Goal: Task Accomplishment & Management: Use online tool/utility

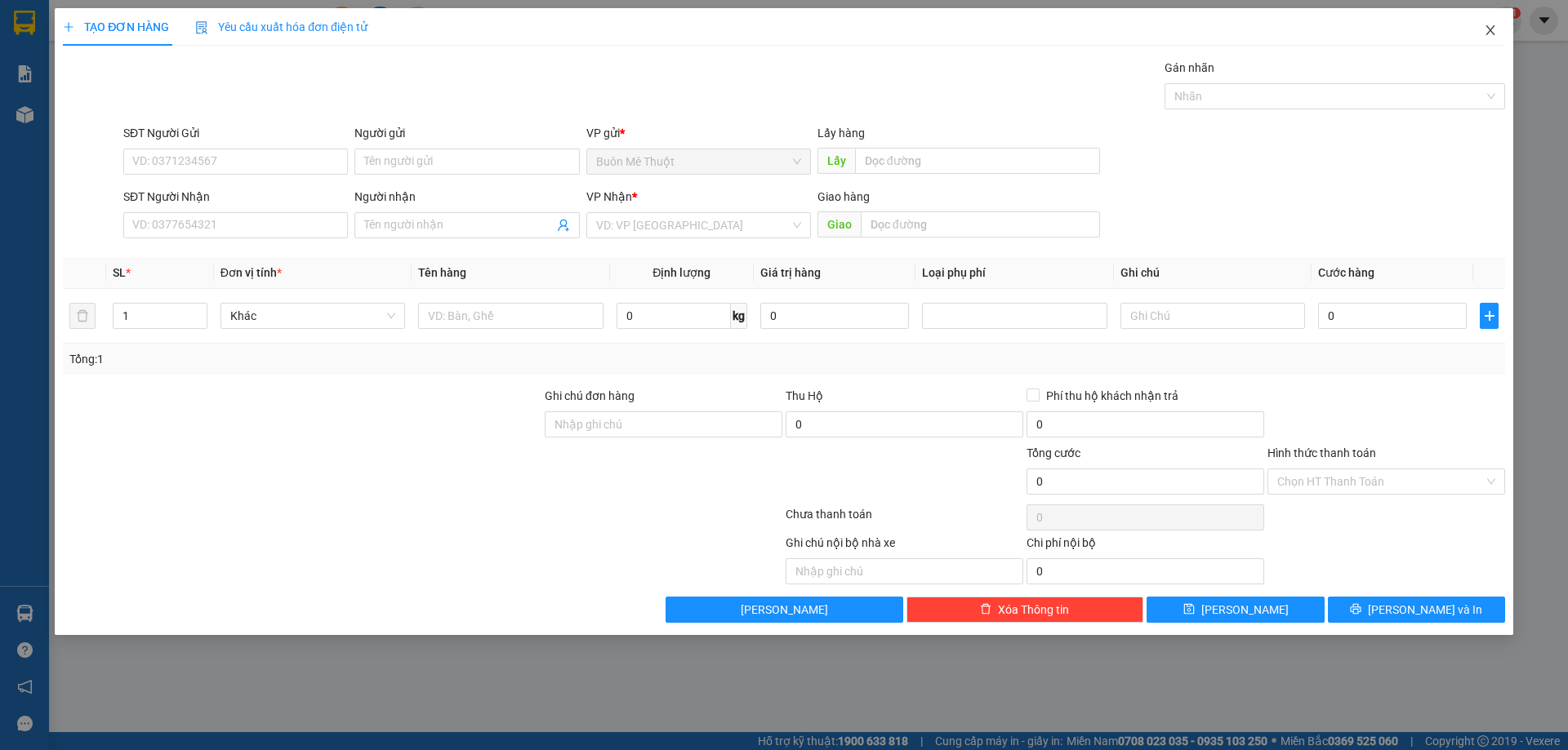
click at [1495, 31] on icon "close" at bounding box center [1491, 31] width 13 height 13
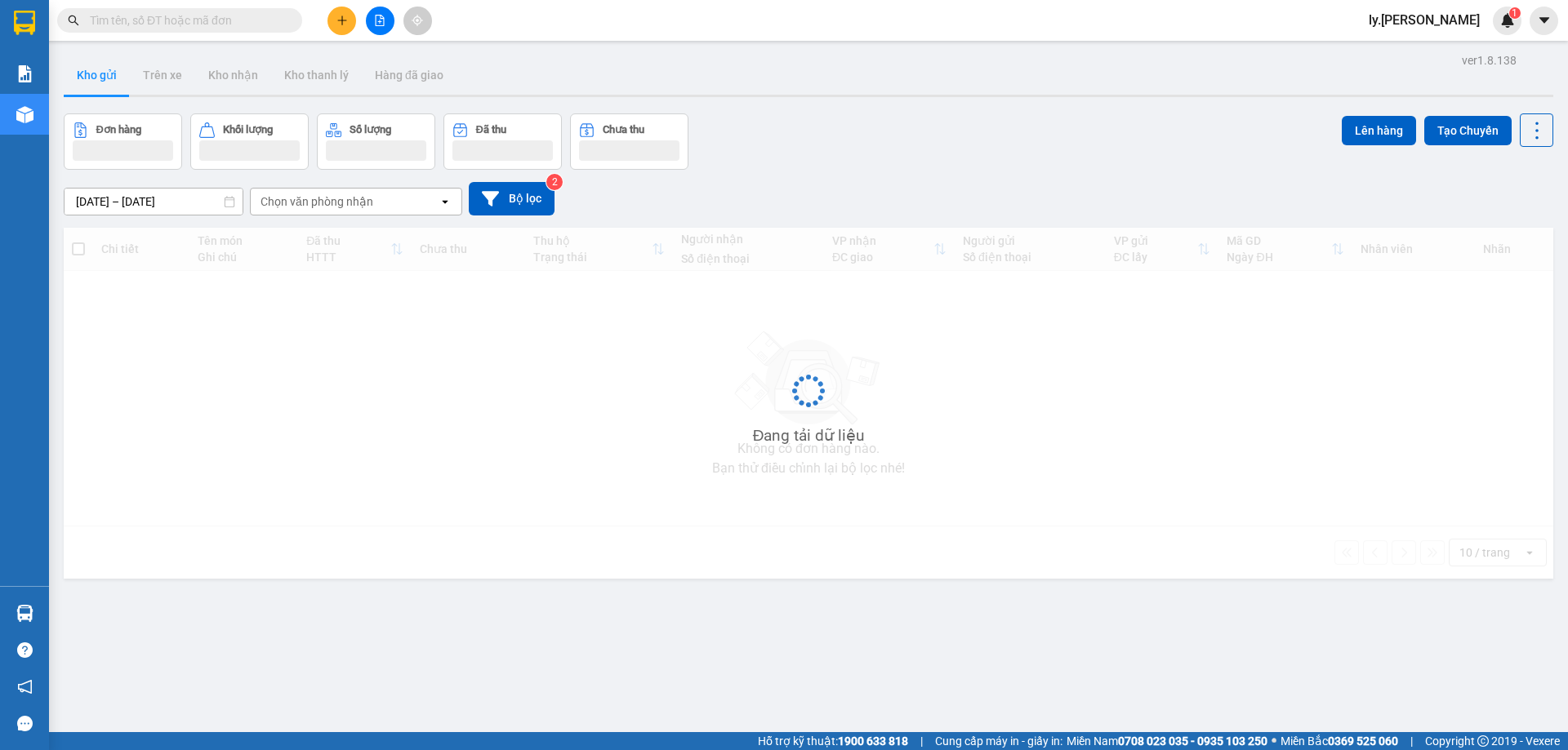
click at [366, 24] on button at bounding box center [380, 21] width 29 height 29
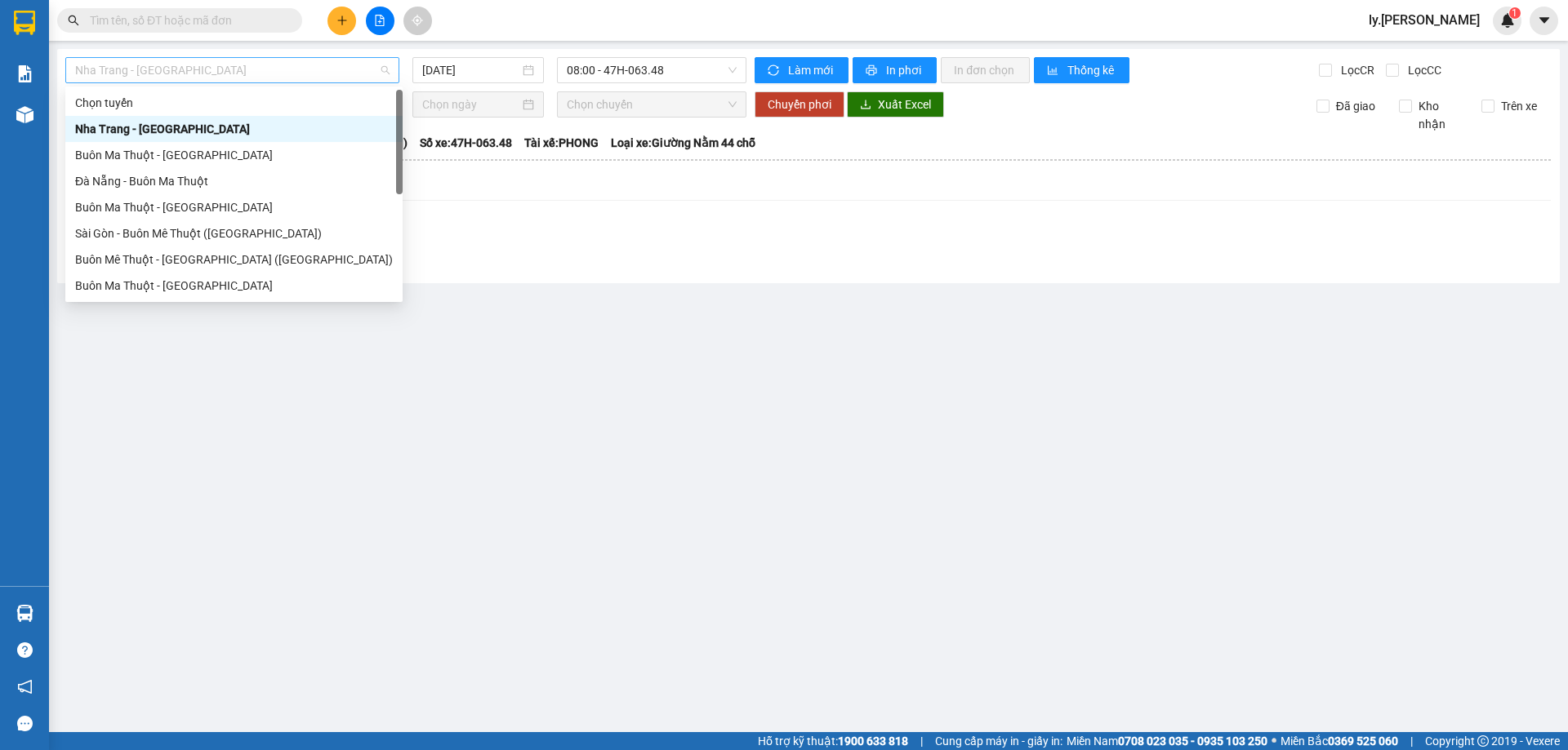
click at [353, 64] on span "Nha Trang - Buôn Ma Thuột" at bounding box center [232, 71] width 314 height 25
click at [251, 174] on div "Đà Nẵng - Buôn Ma Thuột" at bounding box center [234, 181] width 318 height 18
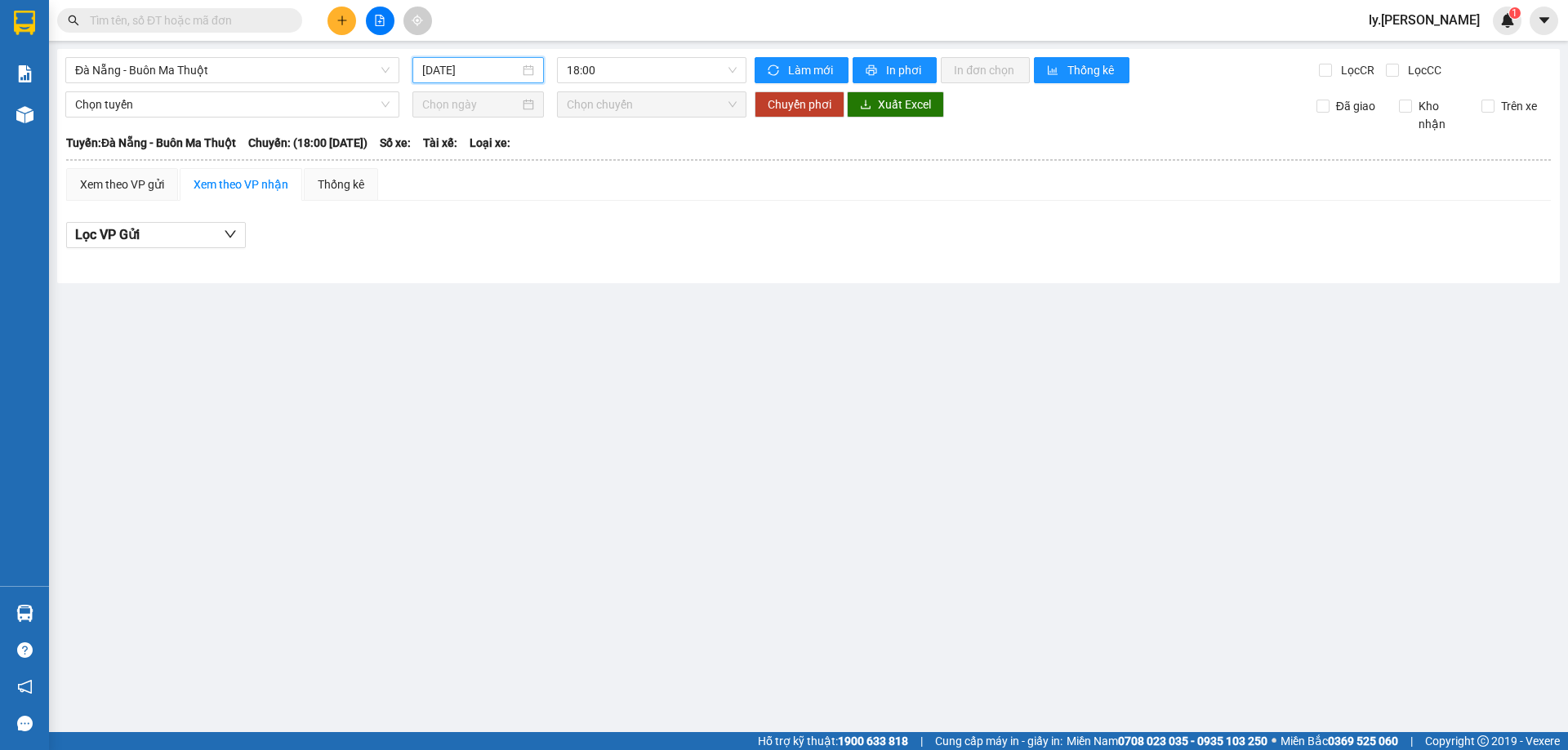
click at [473, 73] on input "13/08/2025" at bounding box center [471, 70] width 97 height 18
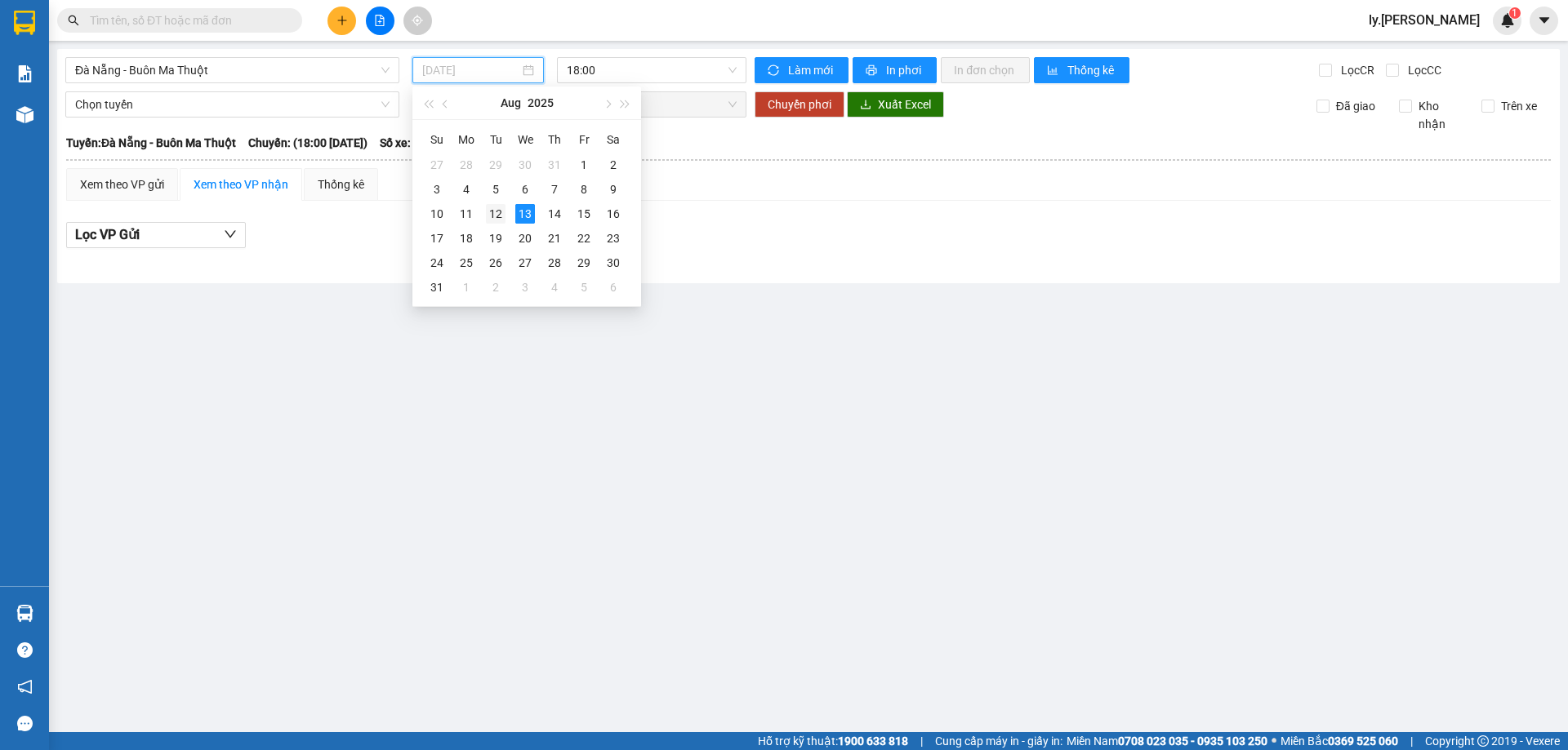
click at [501, 218] on div "12" at bounding box center [496, 214] width 19 height 19
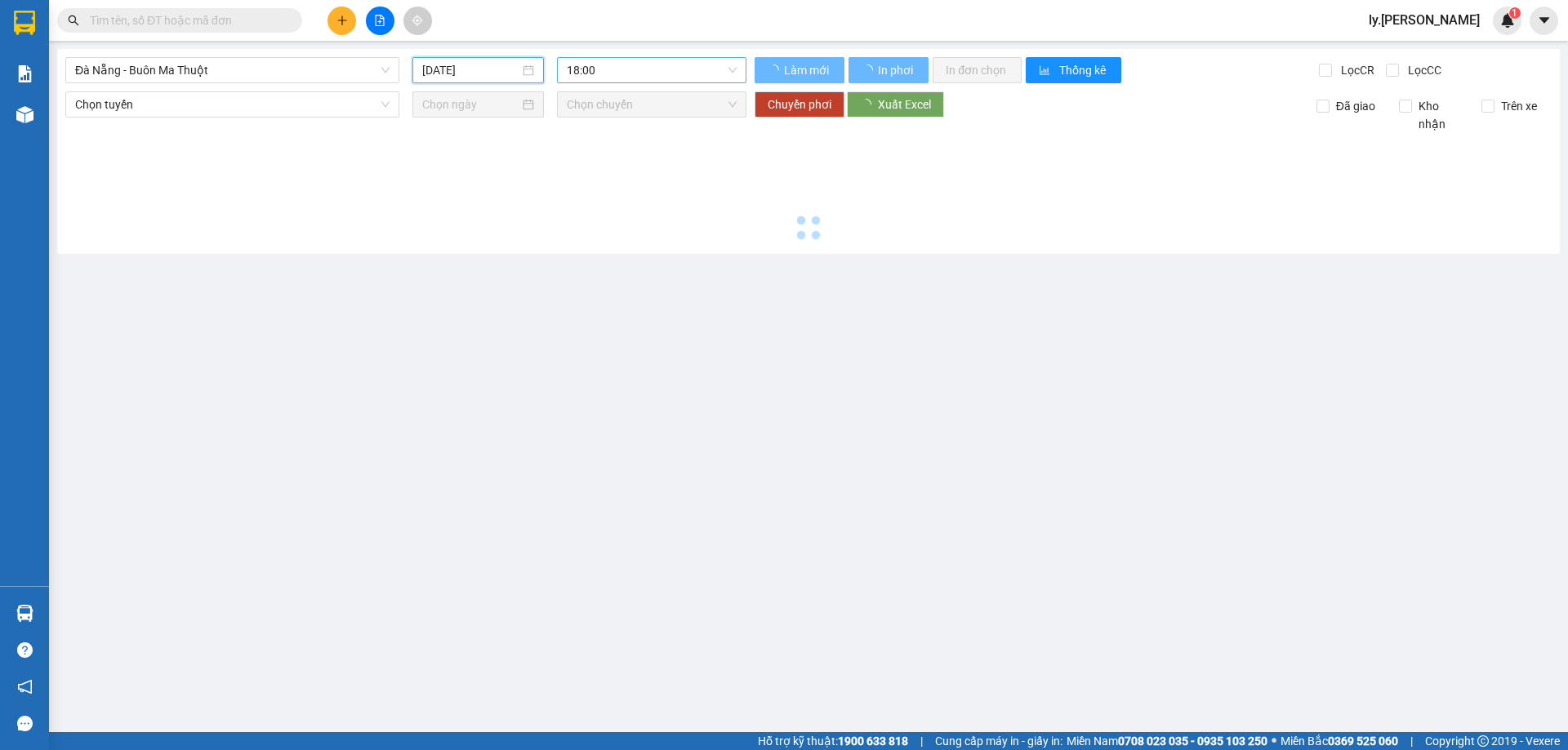
type input "12/08/2025"
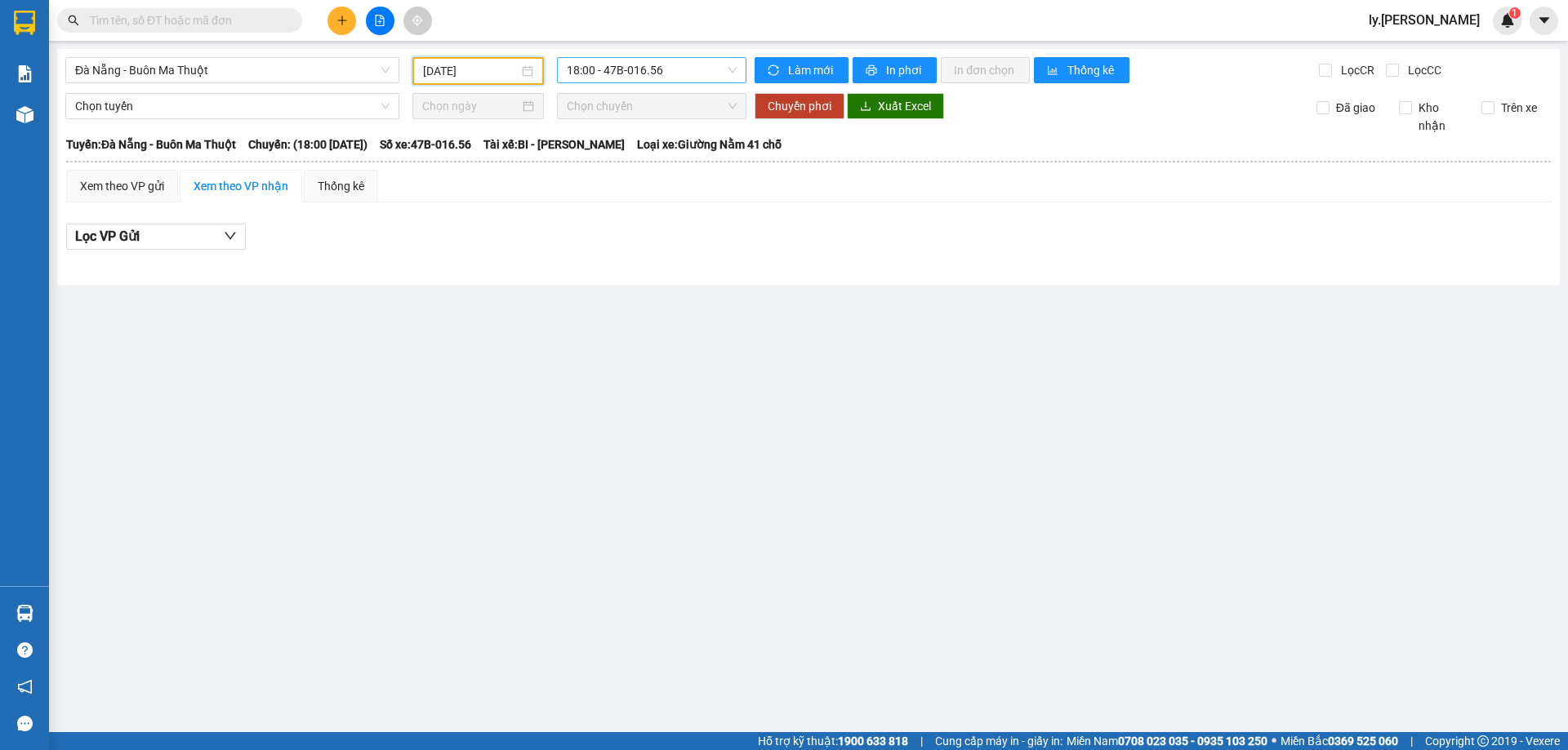
drag, startPoint x: 643, startPoint y: 64, endPoint x: 640, endPoint y: 82, distance: 18.2
click at [643, 69] on span "18:00 - 47B-016.56" at bounding box center [651, 71] width 170 height 25
click at [624, 148] on div "18:31 - 47B-012.31" at bounding box center [630, 155] width 127 height 18
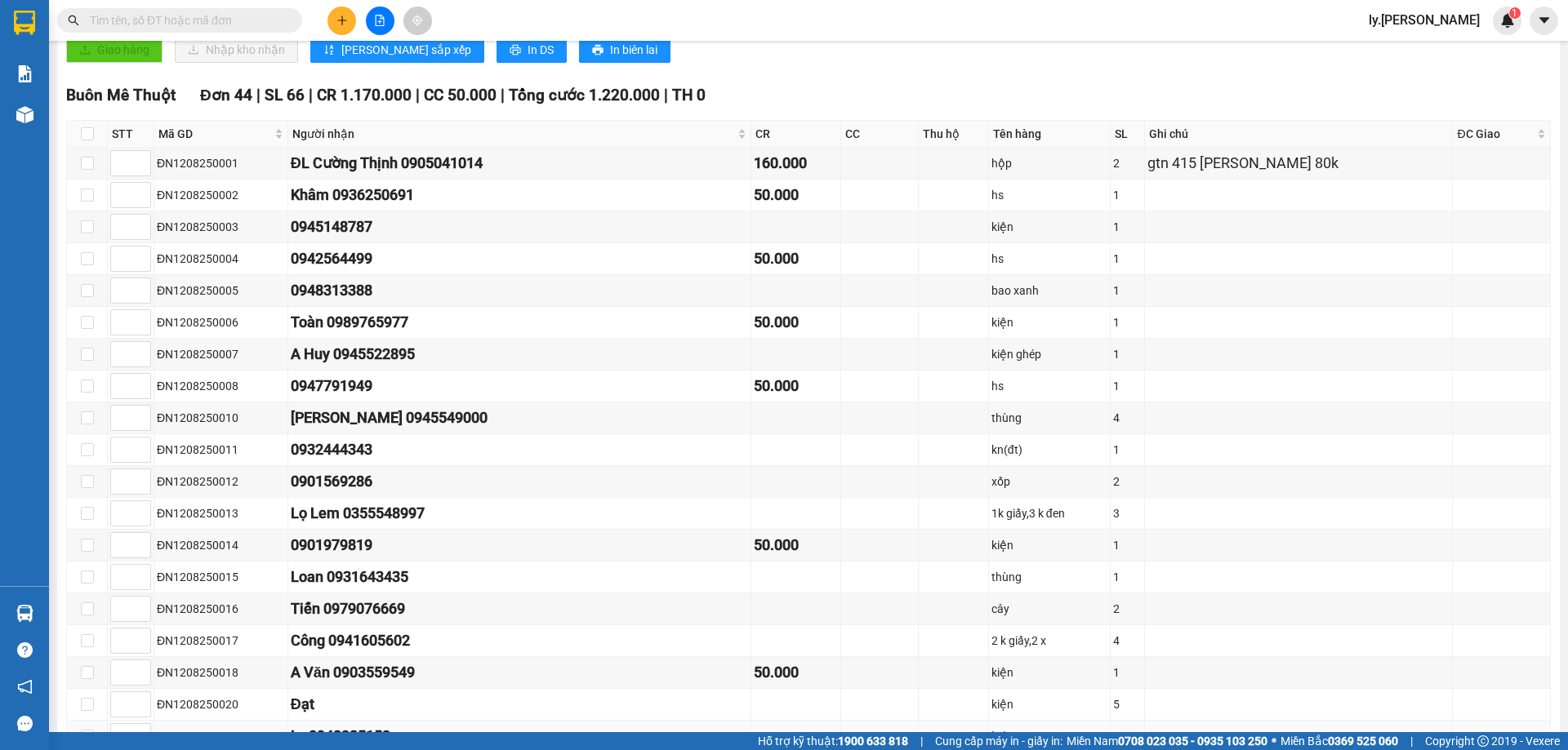
scroll to position [72, 0]
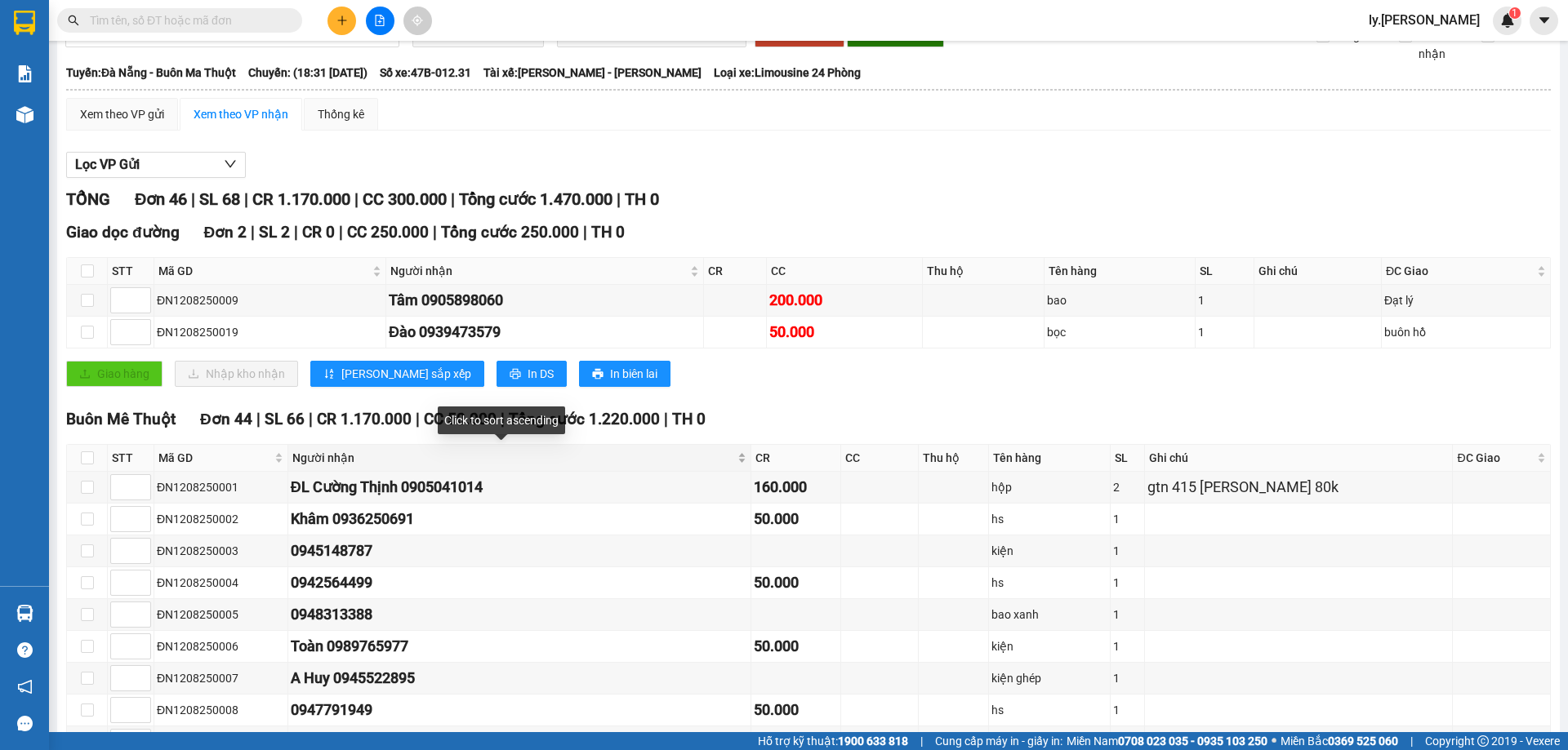
click at [702, 462] on div "Người nhận" at bounding box center [519, 458] width 454 height 18
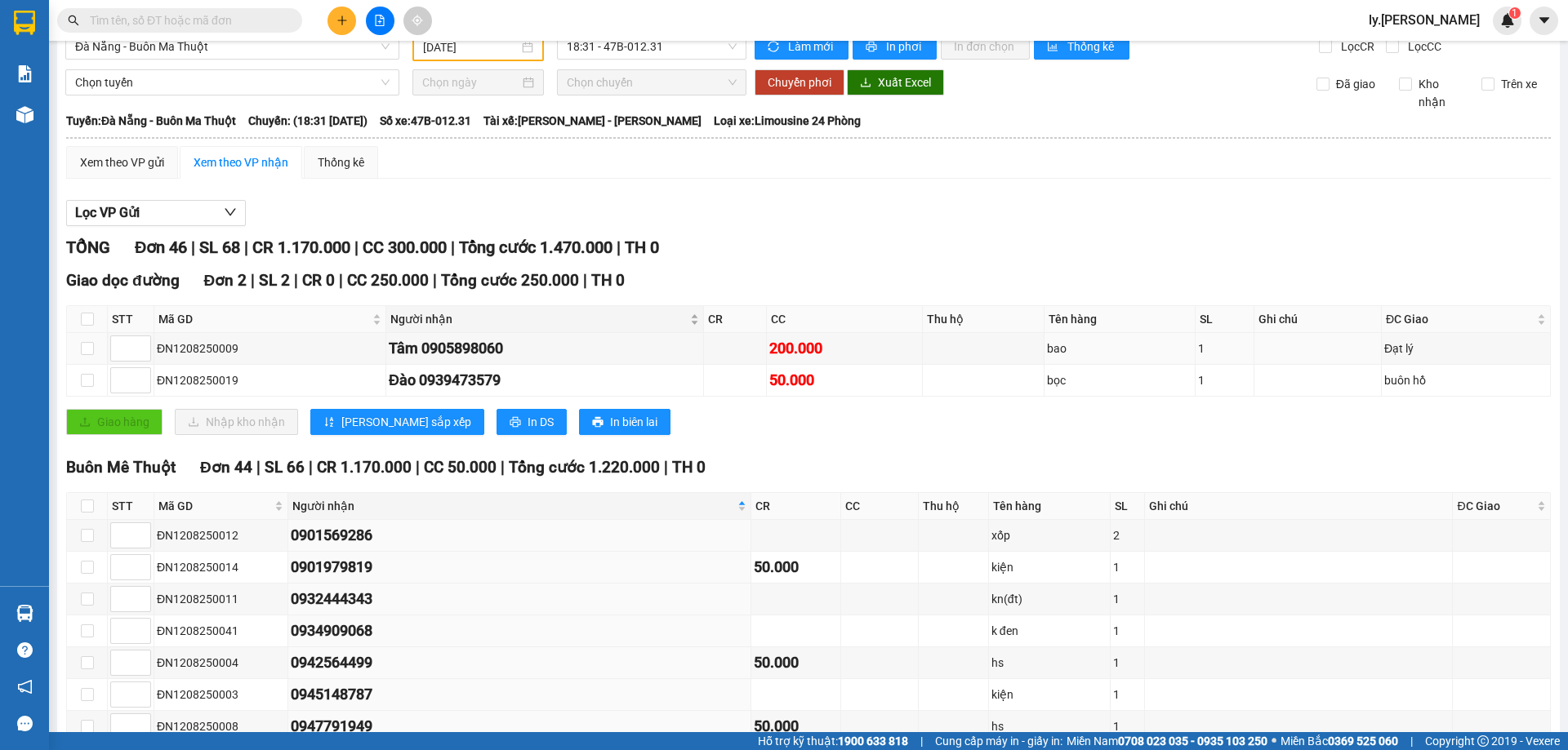
scroll to position [0, 0]
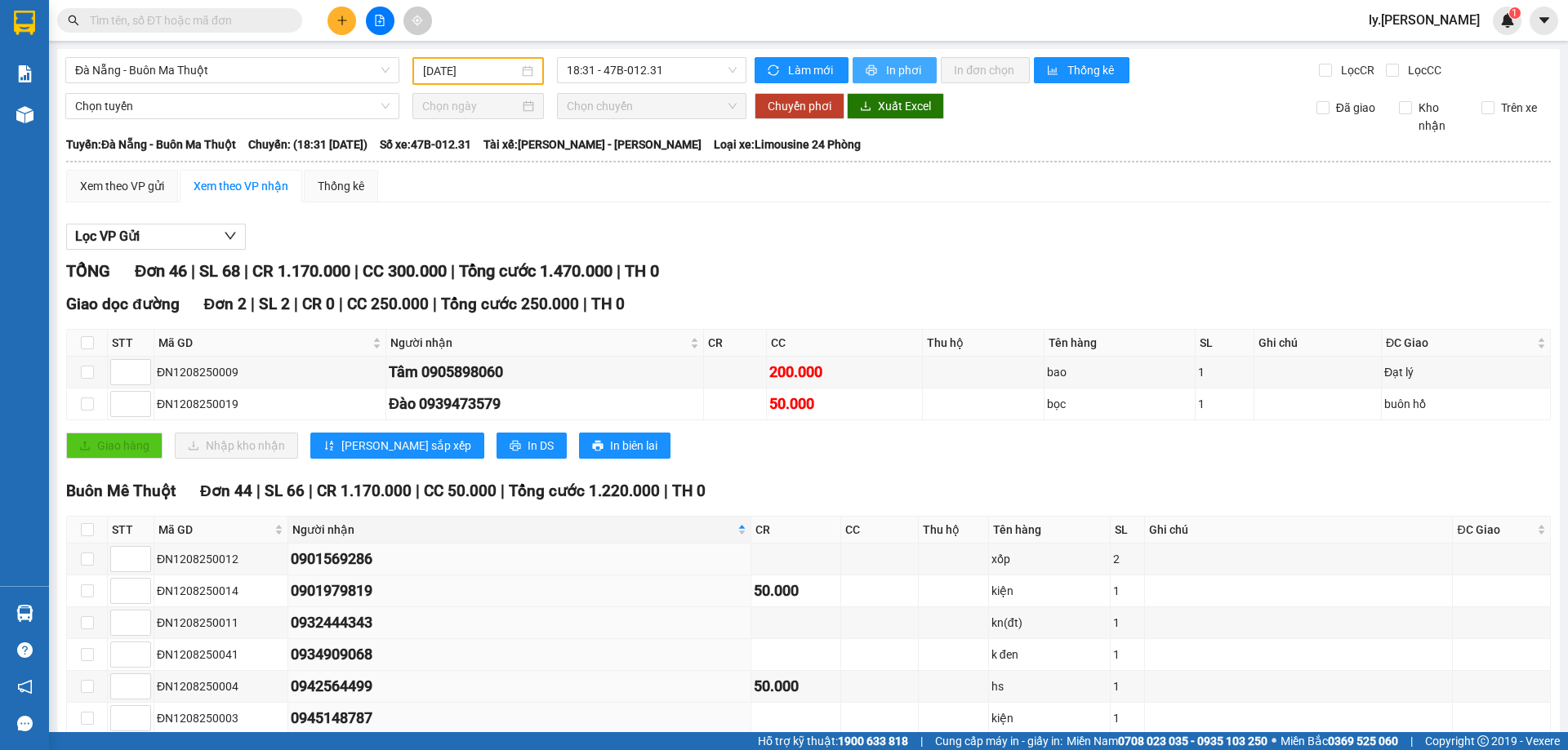
click at [892, 76] on span "In phơi" at bounding box center [905, 70] width 37 height 18
click at [905, 80] on button "In phơi" at bounding box center [895, 70] width 84 height 26
click at [202, 64] on span "Đà Nẵng - Buôn Ma Thuột" at bounding box center [232, 71] width 314 height 25
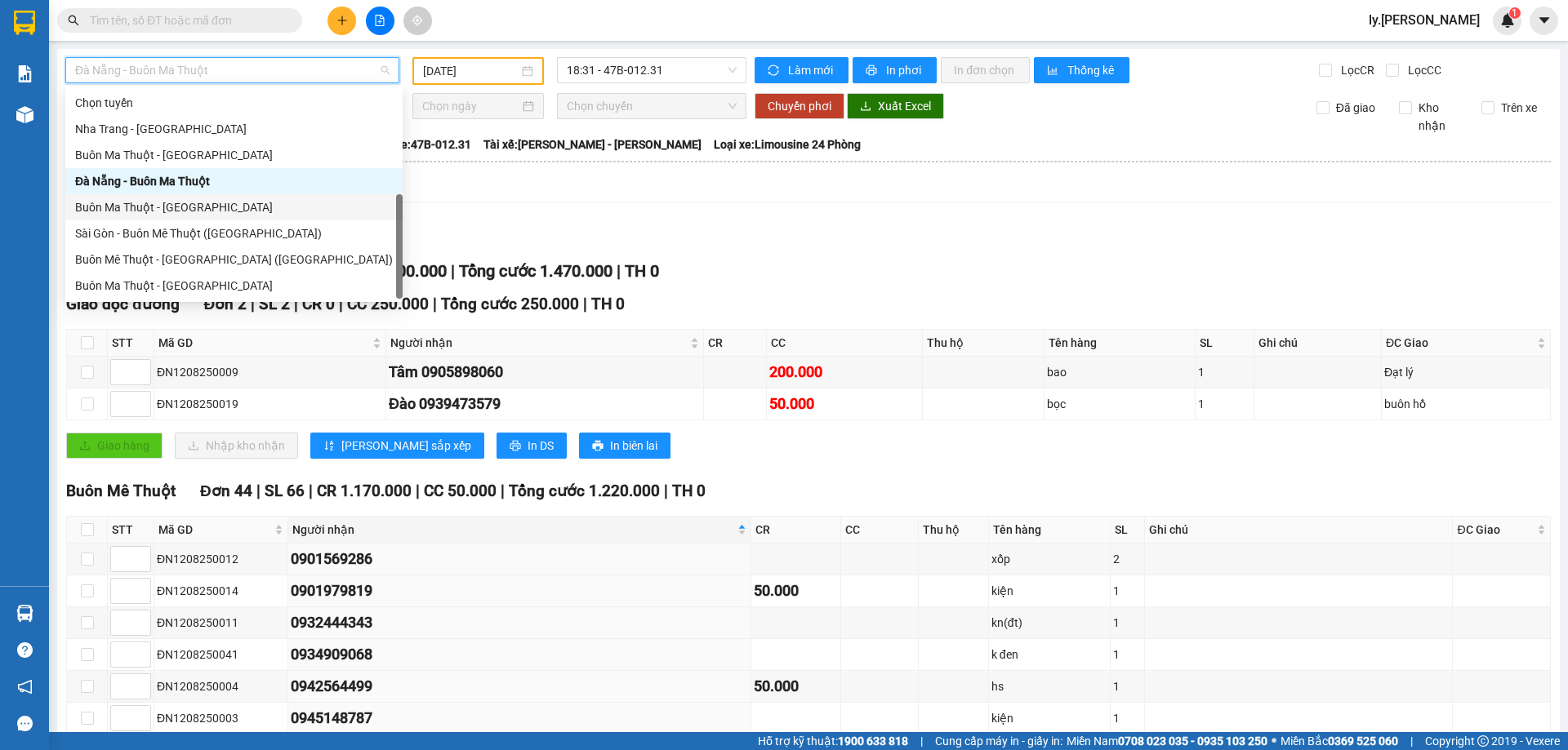
scroll to position [26, 0]
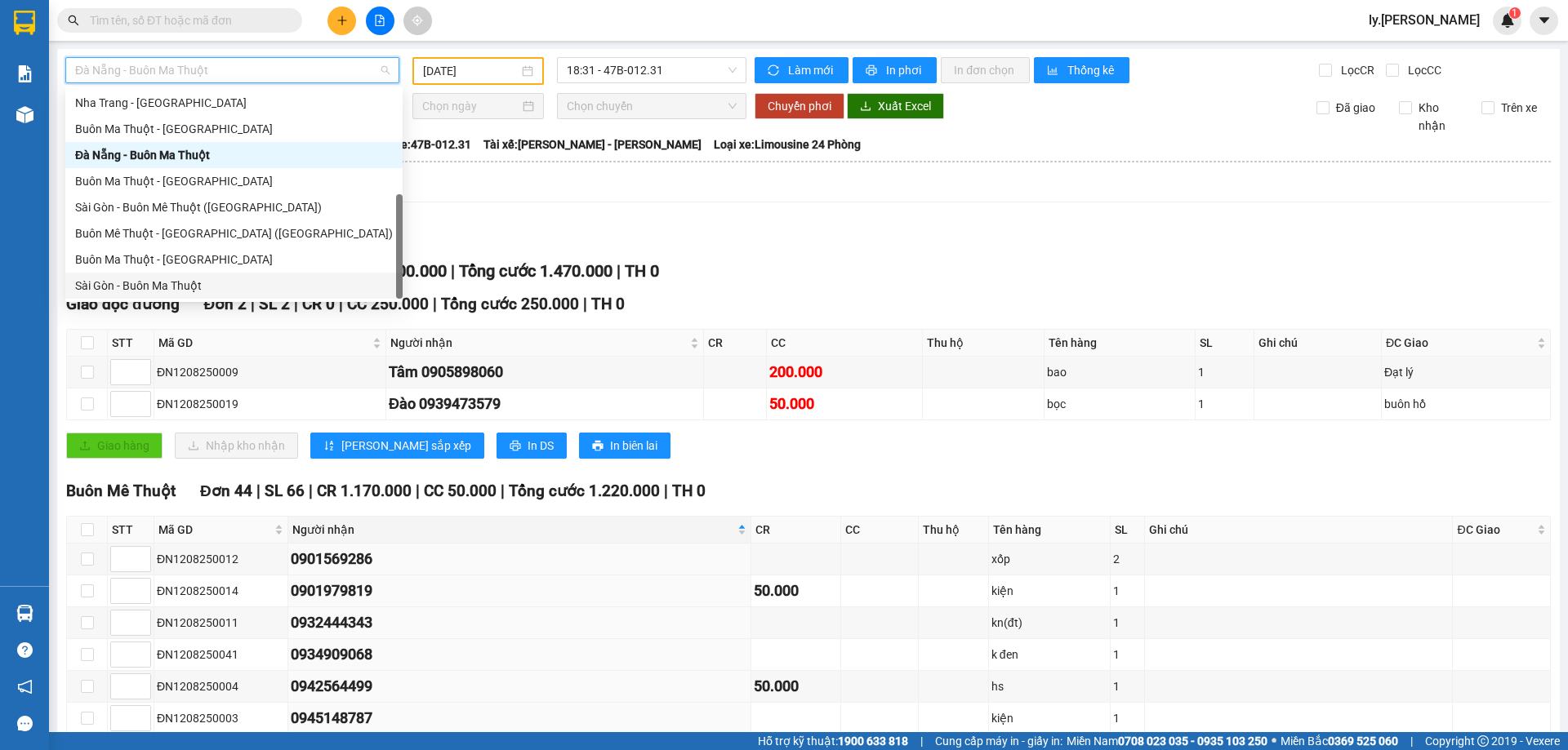
click at [178, 280] on div "Sài Gòn - Buôn Ma Thuột" at bounding box center [234, 285] width 318 height 18
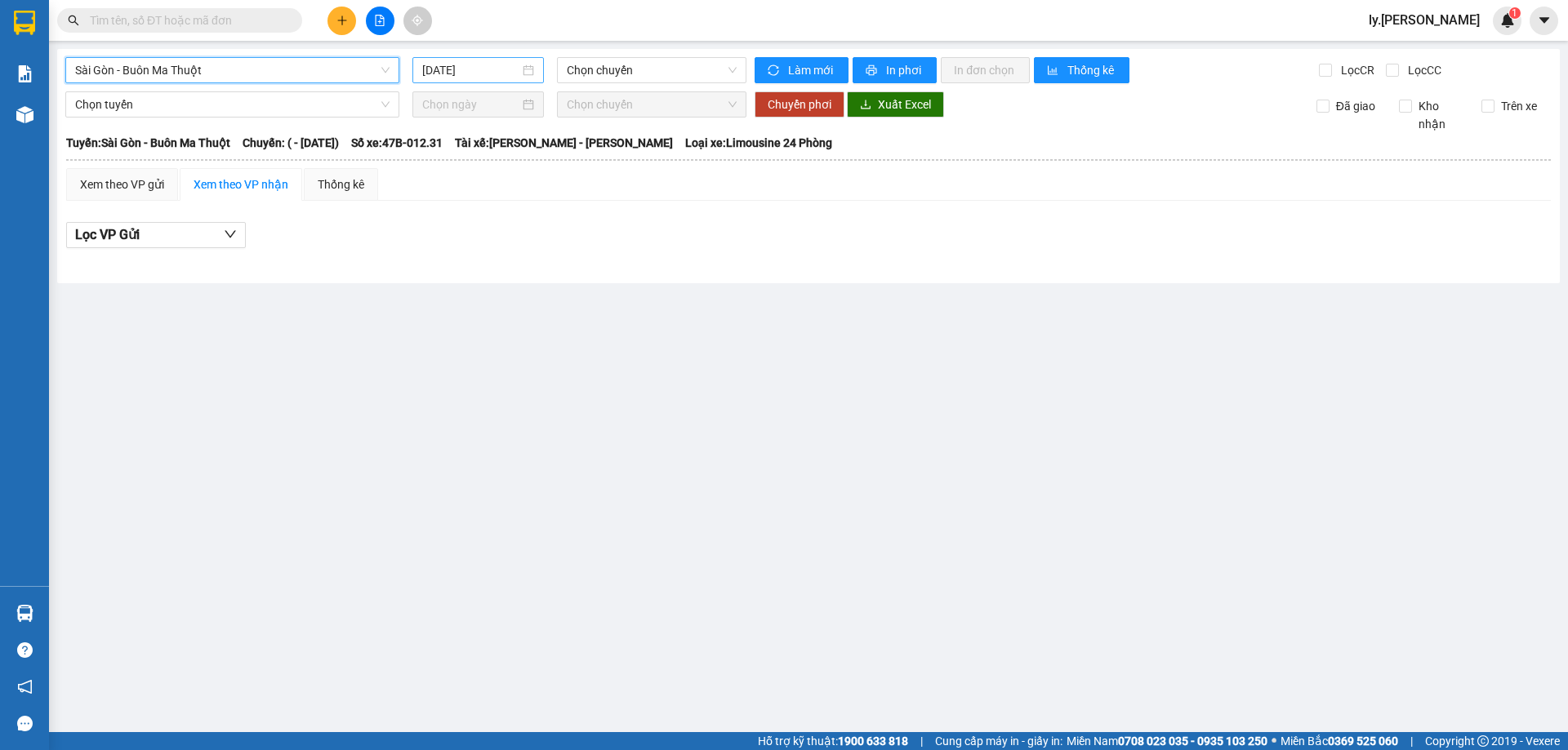
click at [487, 69] on input "13/08/2025" at bounding box center [471, 70] width 97 height 18
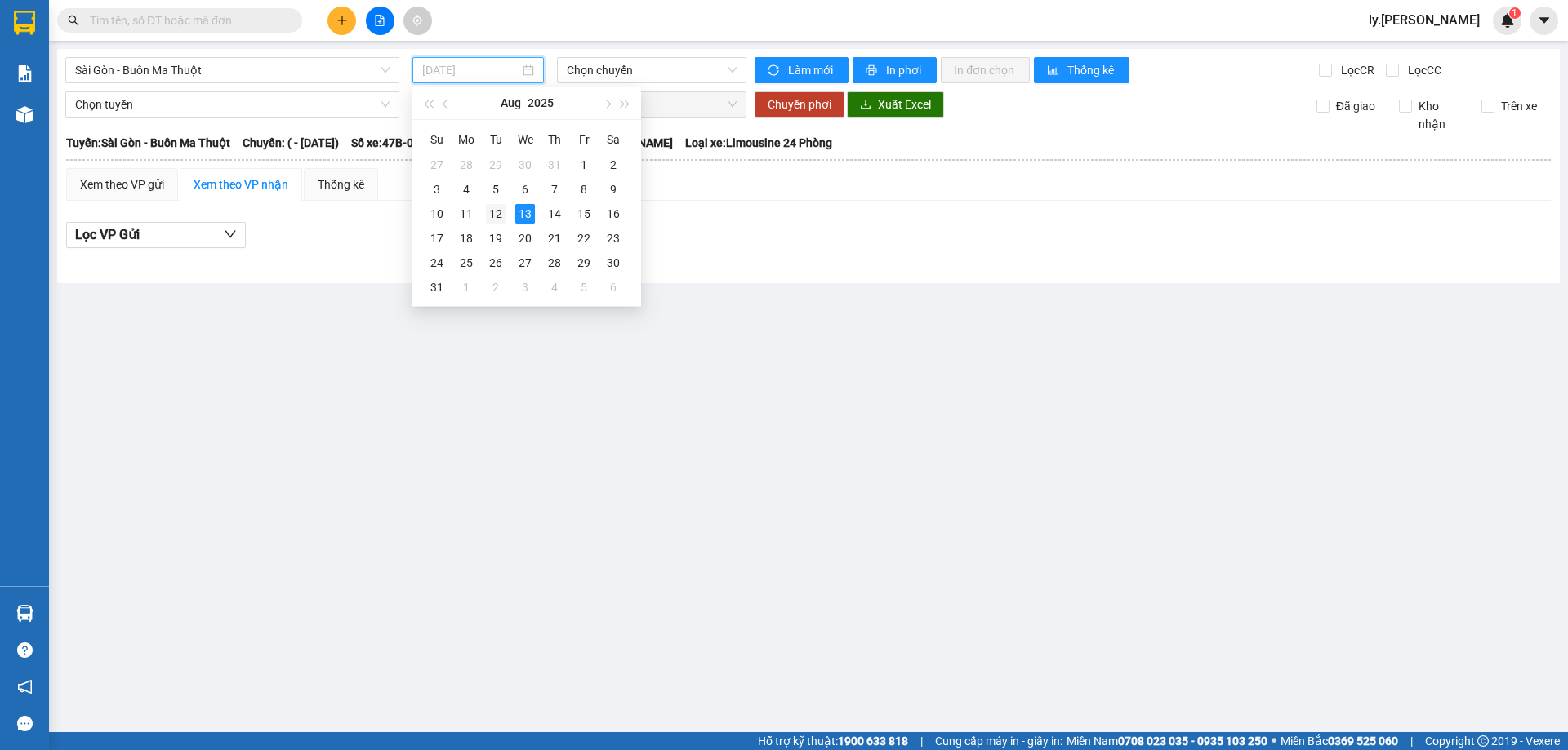
click at [498, 218] on div "12" at bounding box center [496, 214] width 19 height 19
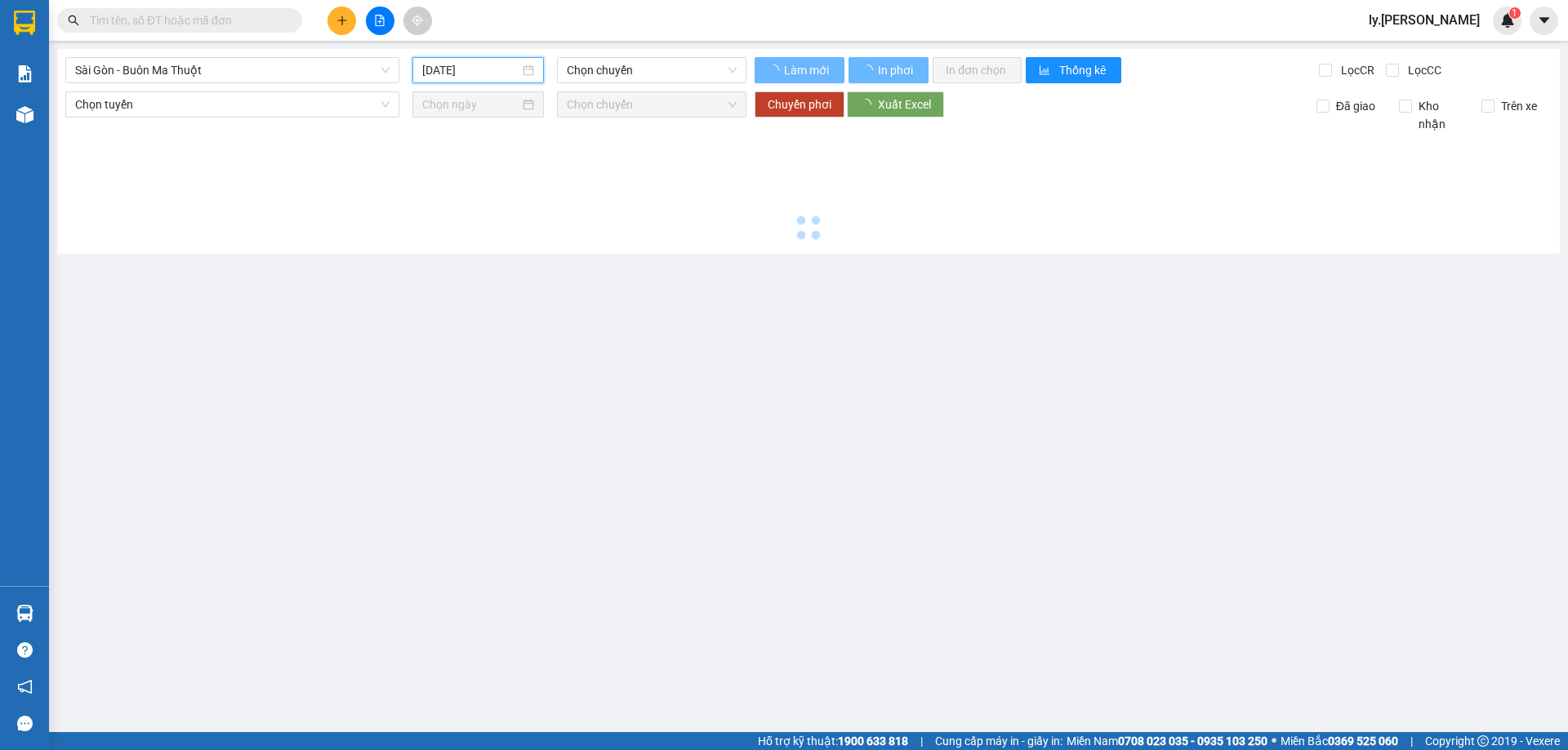
type input "12/08/2025"
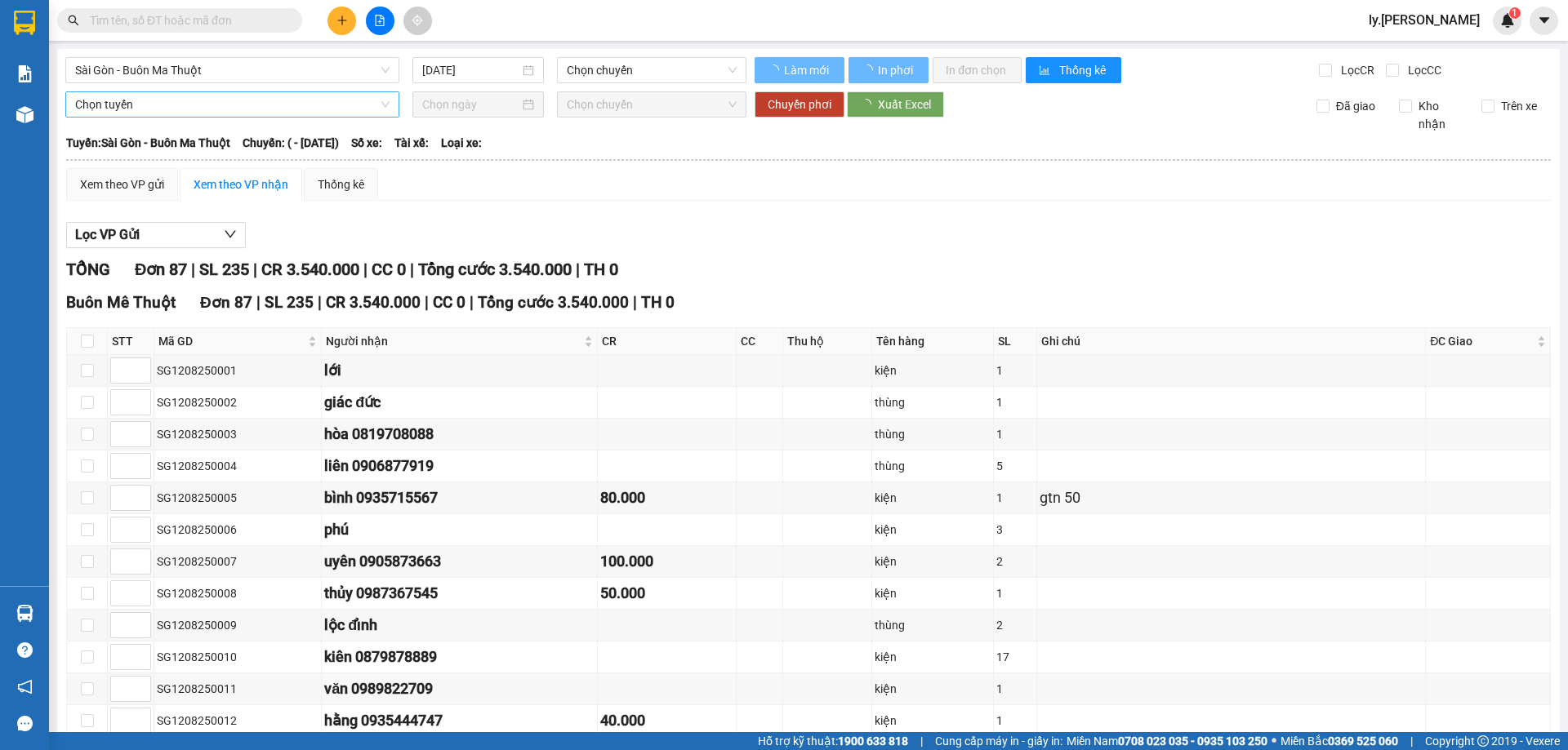
type input "12/08/2025"
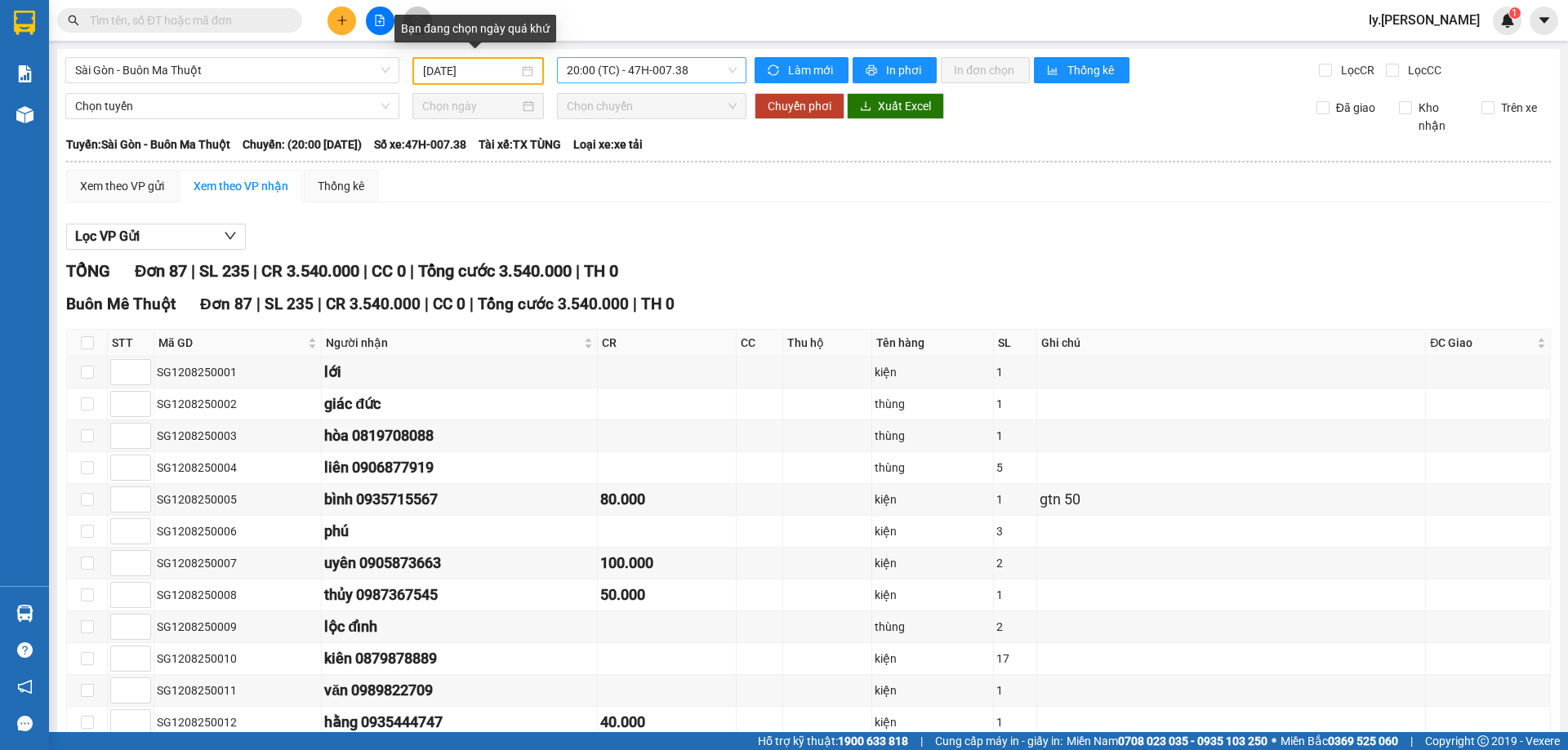
click at [616, 63] on span "20:00 (TC) - 47H-007.38" at bounding box center [651, 71] width 170 height 25
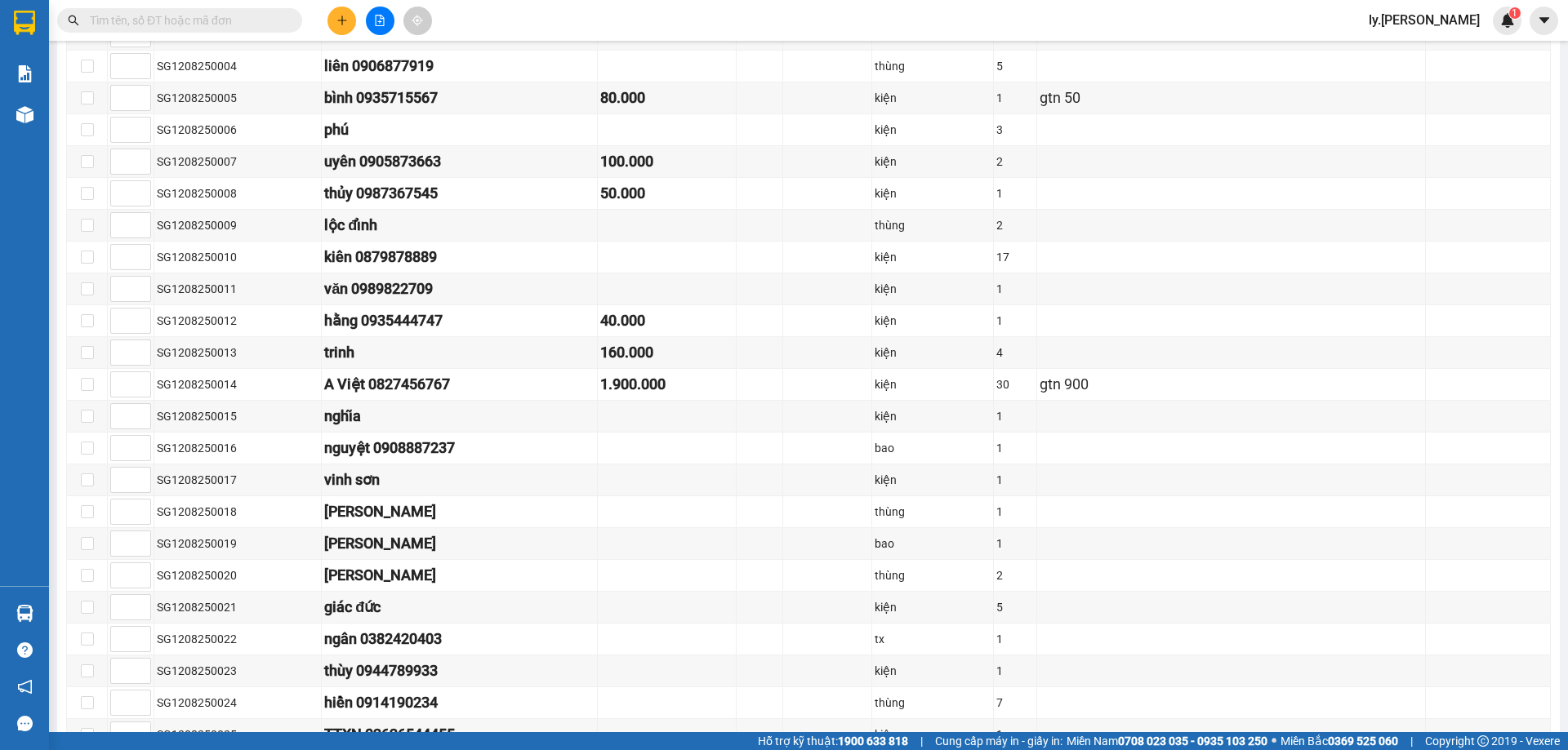
scroll to position [163, 0]
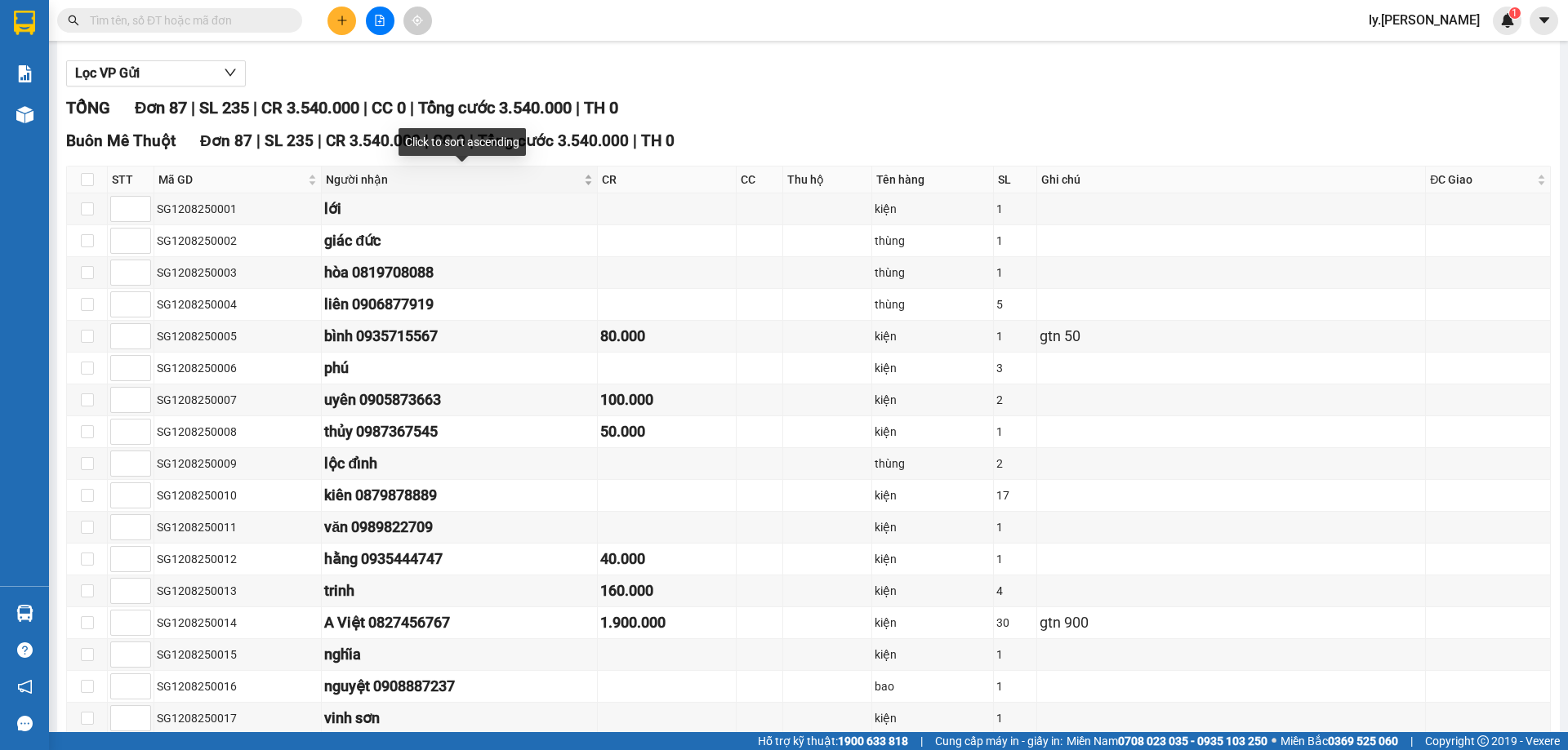
click at [593, 182] on div "Người nhận" at bounding box center [459, 179] width 267 height 18
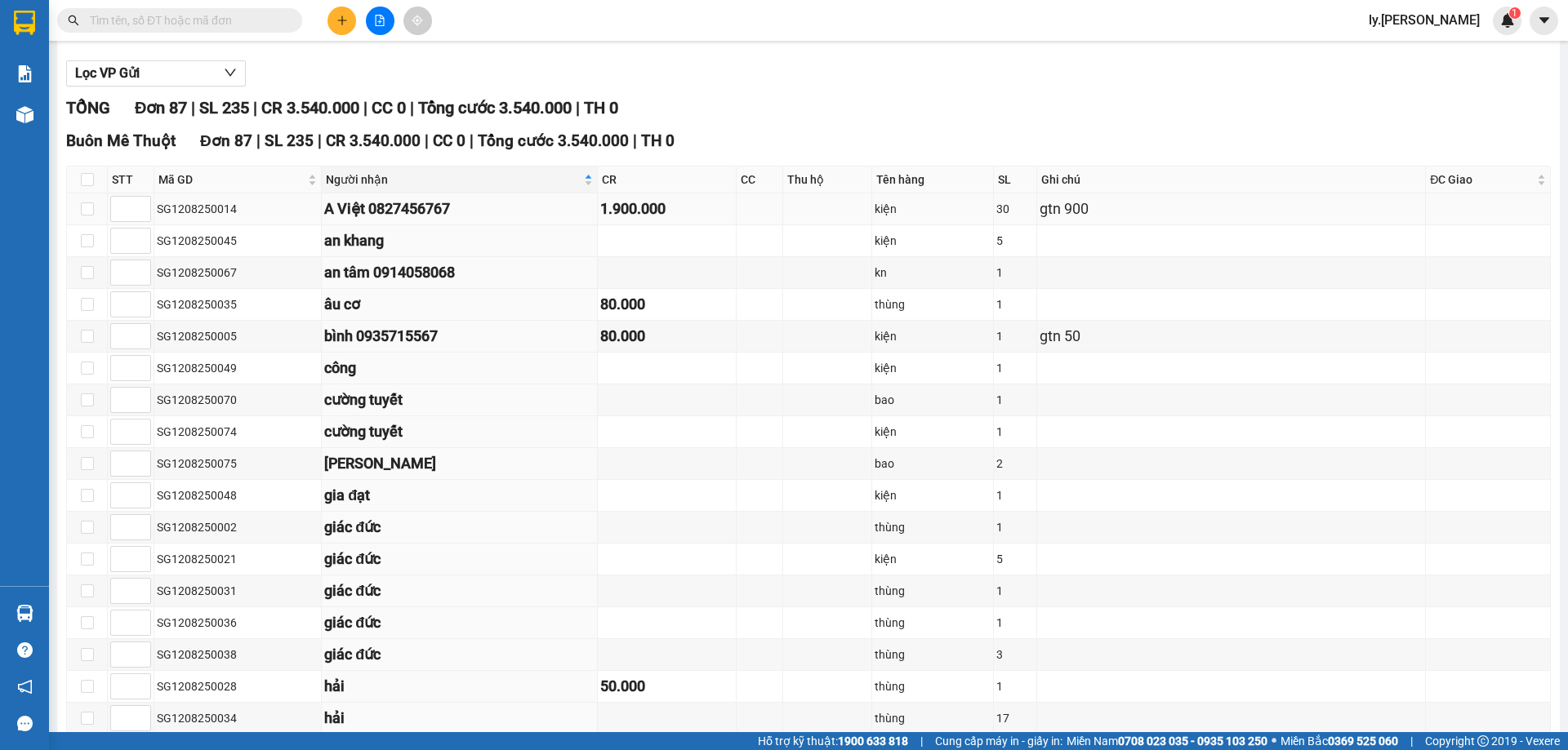
scroll to position [0, 0]
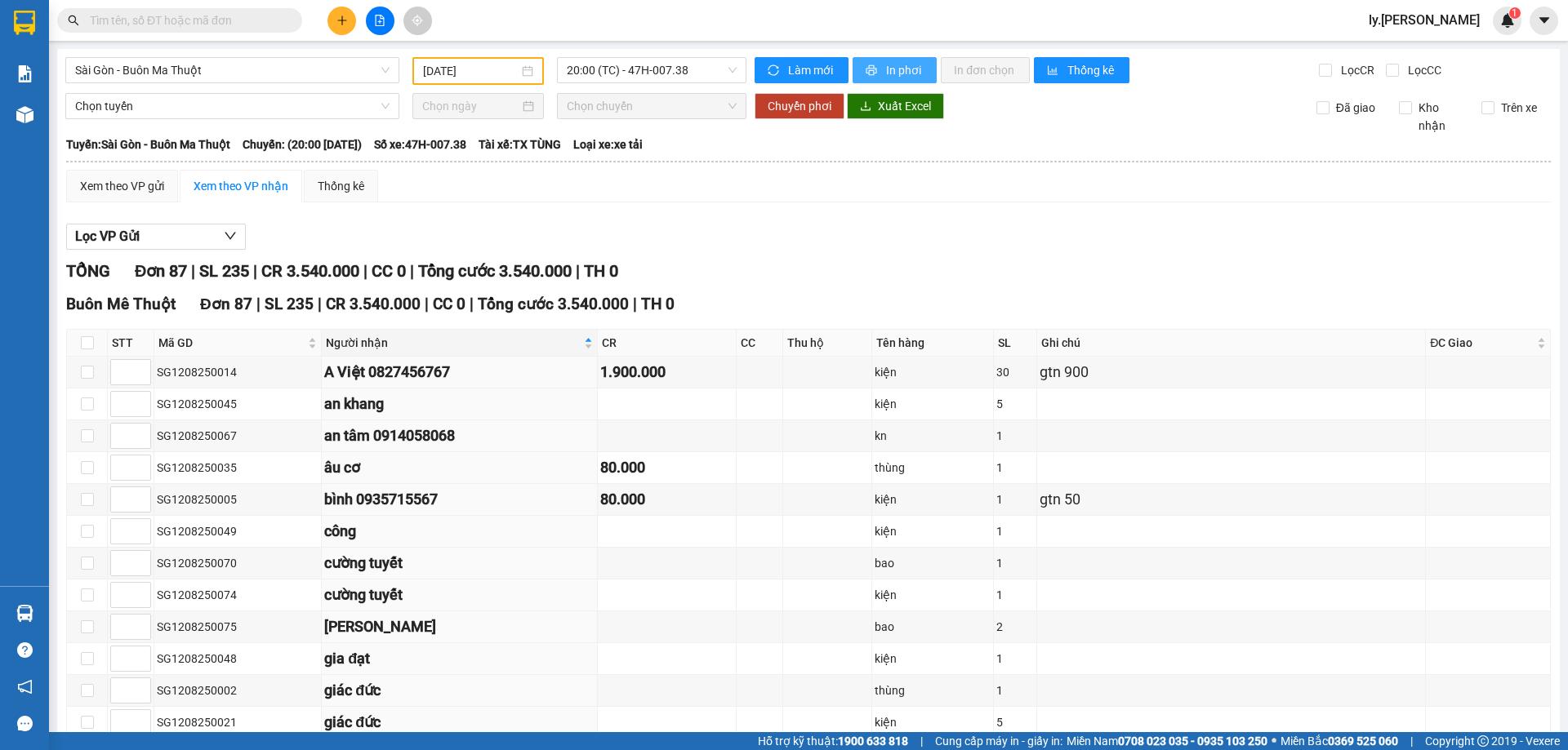
click at [913, 65] on span "In phơi" at bounding box center [905, 70] width 37 height 18
drag, startPoint x: 877, startPoint y: 71, endPoint x: 833, endPoint y: 93, distance: 49.2
click at [877, 71] on button "In phơi" at bounding box center [895, 70] width 84 height 26
